Goal: Task Accomplishment & Management: Manage account settings

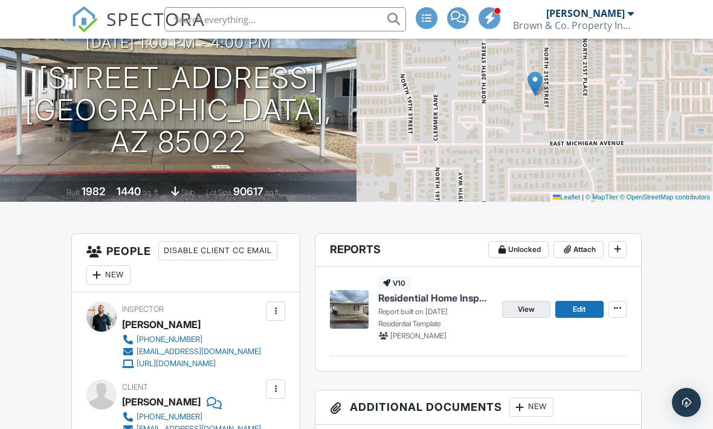
click at [532, 310] on span "View" at bounding box center [526, 309] width 17 height 12
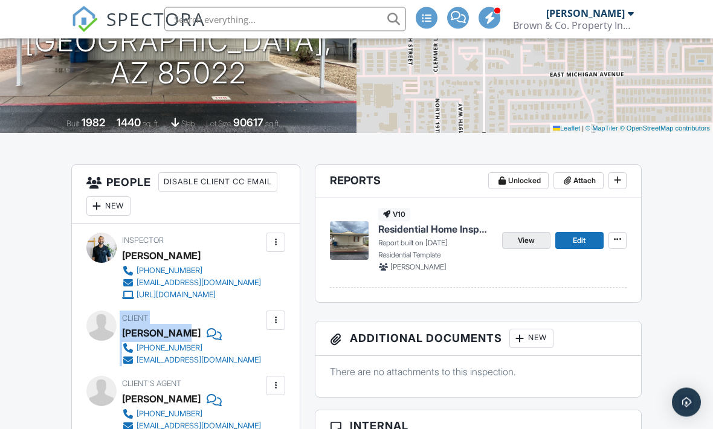
scroll to position [190, 0]
click at [277, 361] on div "Client Adam Cromer 623-418-4558 adamcromer96@gmail.com" at bounding box center [220, 338] width 197 height 56
click at [262, 364] on div "Client Adam Cromer 623-418-4558 adamcromer96@gmail.com" at bounding box center [220, 338] width 197 height 56
copy div "[PERSON_NAME]"
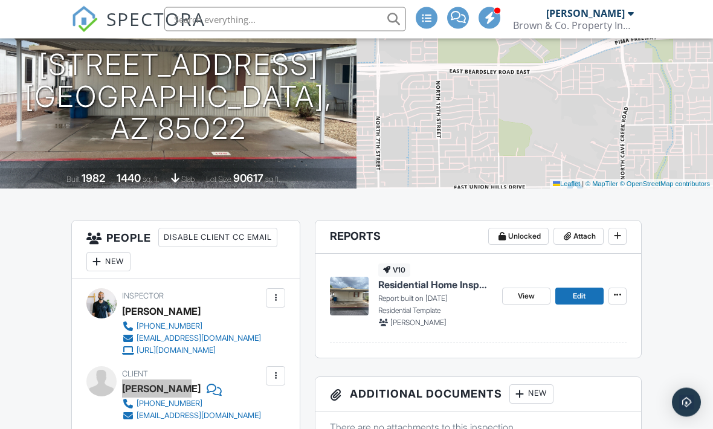
scroll to position [133, 0]
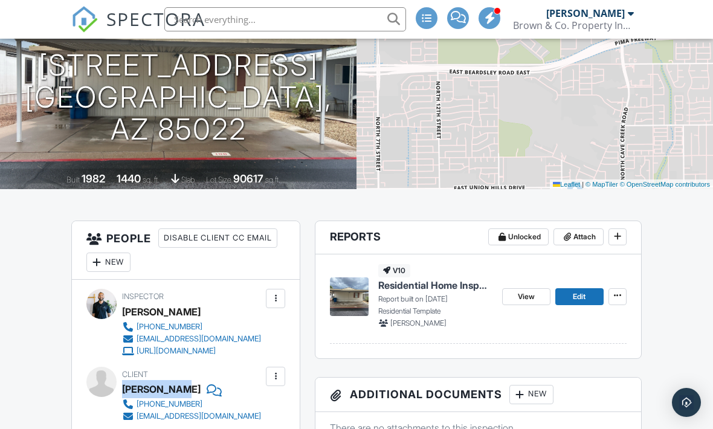
click at [167, 409] on div "[PHONE_NUMBER]" at bounding box center [170, 404] width 66 height 10
click at [169, 410] on link "[PHONE_NUMBER]" at bounding box center [191, 404] width 139 height 12
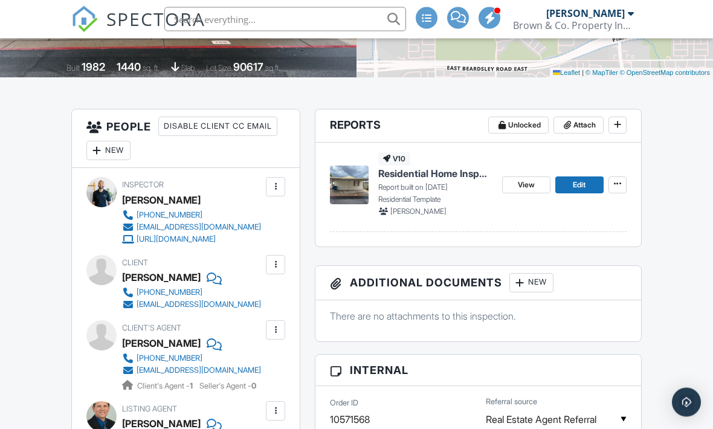
scroll to position [245, 0]
click at [527, 188] on span "View" at bounding box center [526, 185] width 17 height 12
click at [527, 191] on link "View" at bounding box center [526, 184] width 48 height 17
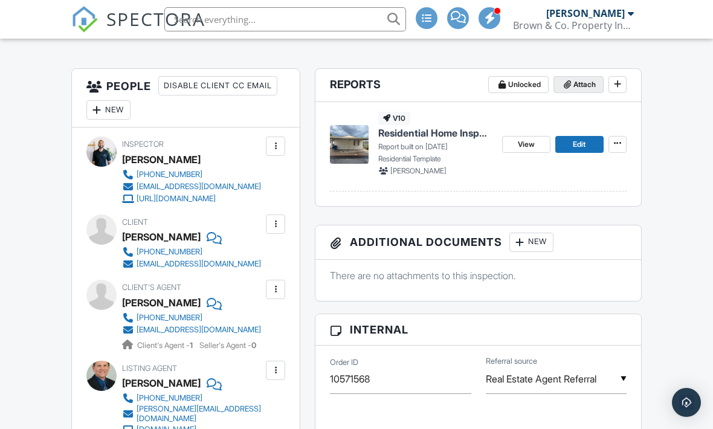
click at [592, 87] on span "Attach" at bounding box center [584, 85] width 22 height 12
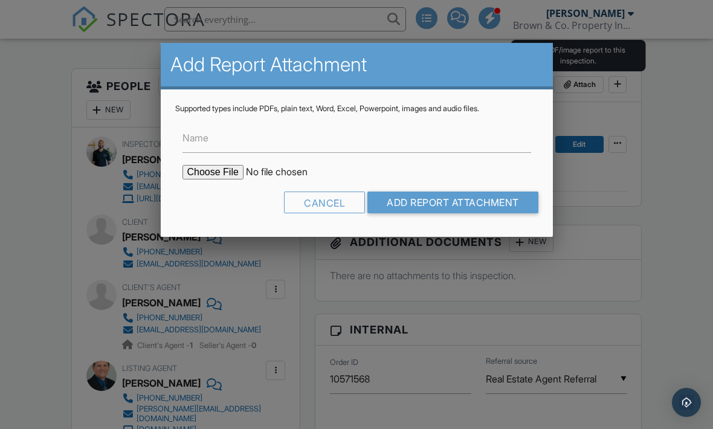
click at [219, 173] on input "file" at bounding box center [284, 172] width 205 height 14
type input "C:\fakepath\18240 North 21st St # 100 WDI Report.pdf"
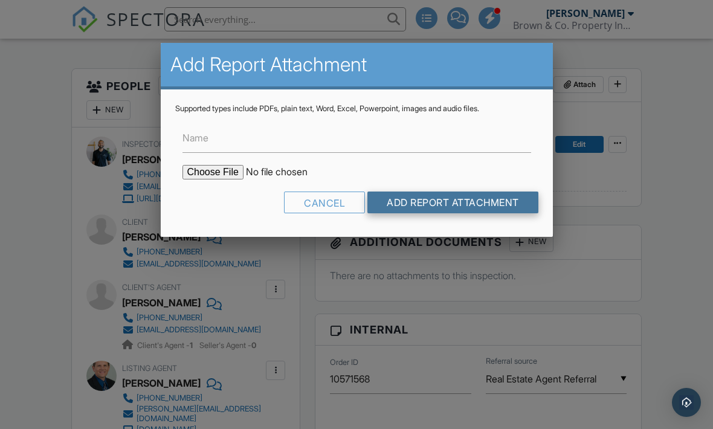
click at [458, 209] on input "Add Report Attachment" at bounding box center [452, 202] width 171 height 22
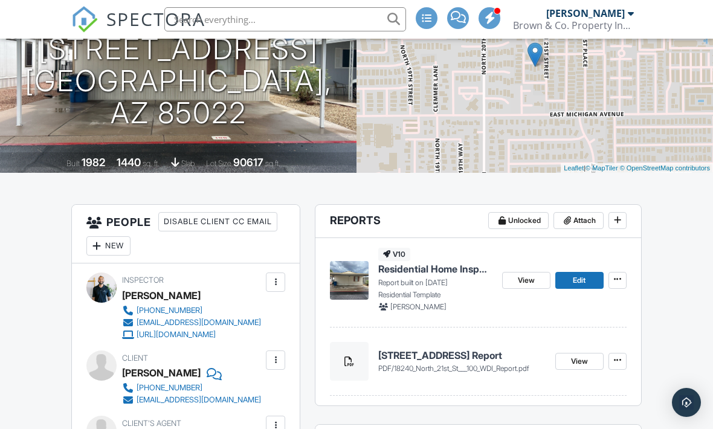
scroll to position [152, 0]
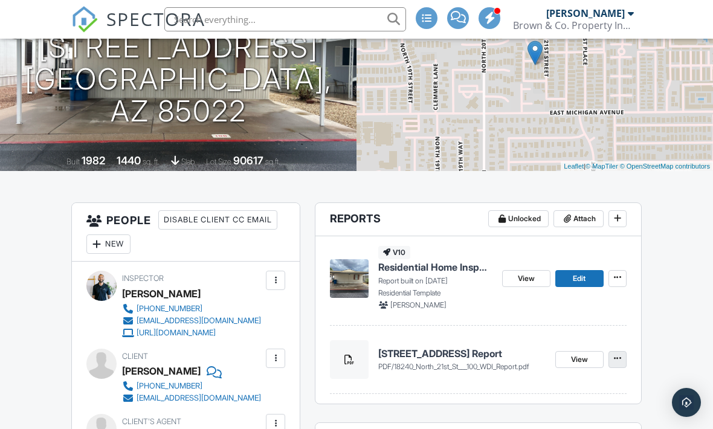
click at [618, 365] on button at bounding box center [617, 359] width 18 height 17
click at [628, 358] on div "v10 Residential Home Inspection Report Report built on [DATE] Residential Templ…" at bounding box center [478, 319] width 326 height 167
click at [623, 353] on span at bounding box center [617, 358] width 12 height 12
click at [541, 396] on span "Delete" at bounding box center [531, 391] width 25 height 13
